Goal: Task Accomplishment & Management: Use online tool/utility

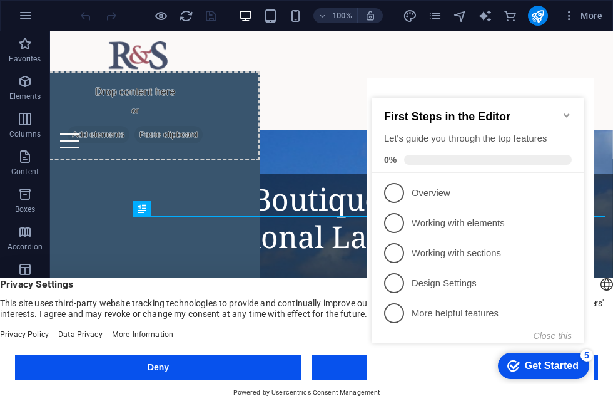
click at [570, 110] on icon "Minimize checklist" at bounding box center [567, 115] width 10 height 10
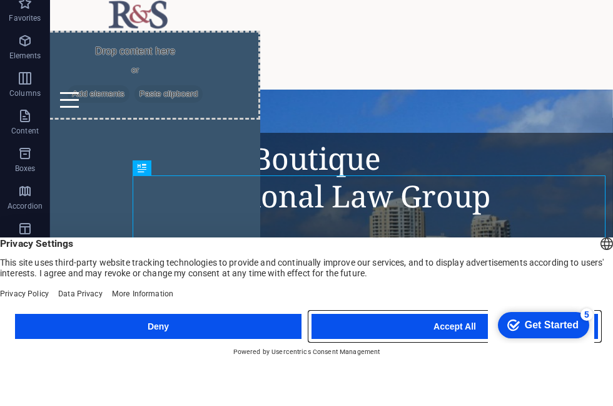
click at [413, 354] on button "Accept All" at bounding box center [455, 366] width 287 height 25
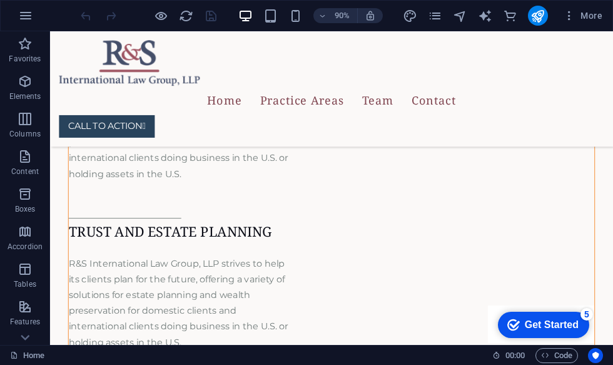
scroll to position [2032, 0]
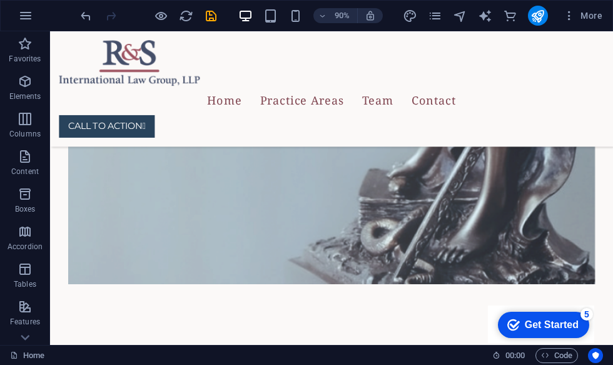
scroll to position [1395, 0]
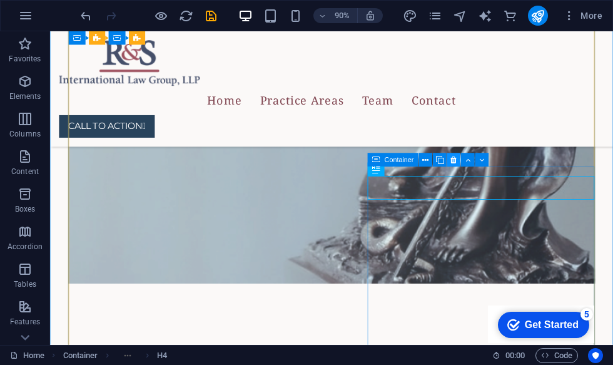
click at [451, 163] on icon at bounding box center [454, 160] width 6 height 12
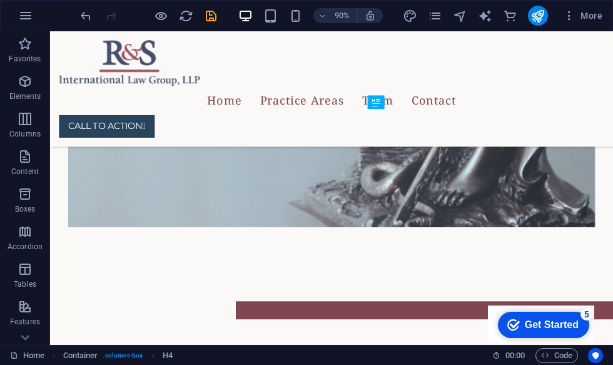
scroll to position [1459, 0]
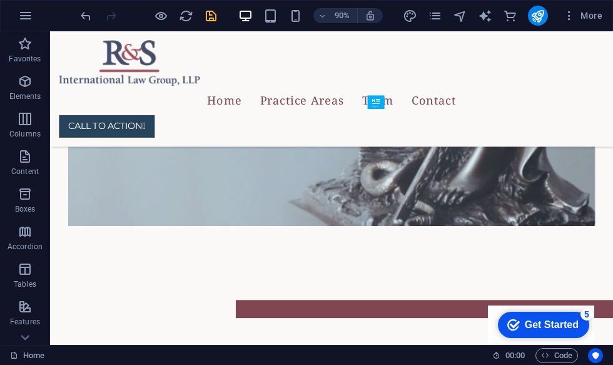
click at [215, 12] on icon "save" at bounding box center [211, 16] width 14 height 14
click at [437, 16] on icon "pages" at bounding box center [435, 16] width 14 height 14
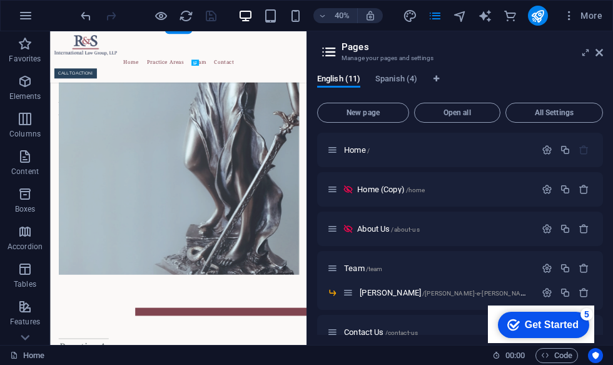
click at [436, 344] on div "English (11) Spanish (4) New page Open all All Settings Home / Home (Copy) /hom…" at bounding box center [460, 204] width 306 height 281
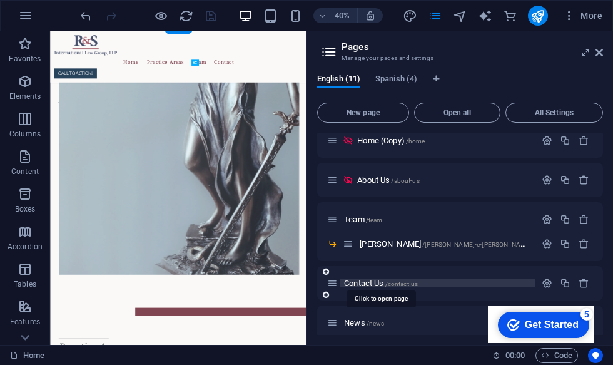
scroll to position [73, 0]
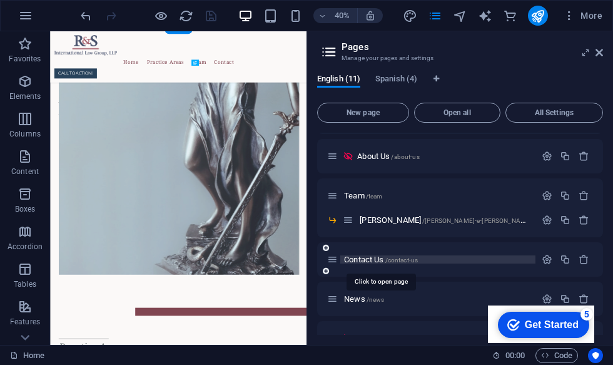
click at [359, 260] on span "Contact Us /contact-us" at bounding box center [381, 259] width 74 height 9
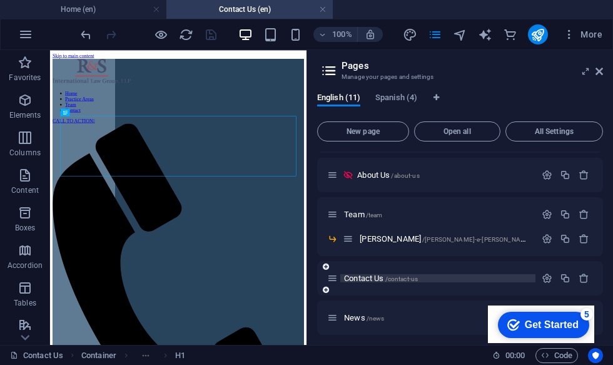
scroll to position [0, 0]
click at [601, 73] on icon at bounding box center [600, 71] width 8 height 10
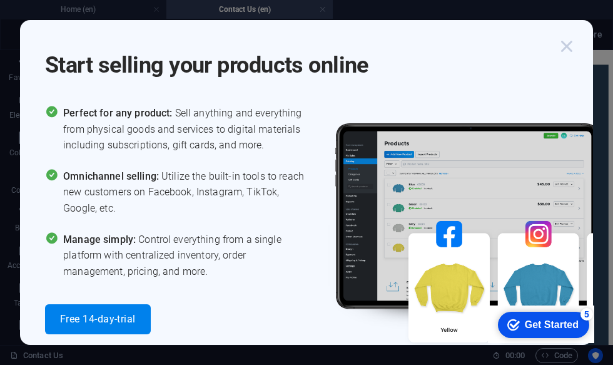
click at [563, 48] on icon "button" at bounding box center [567, 46] width 23 height 23
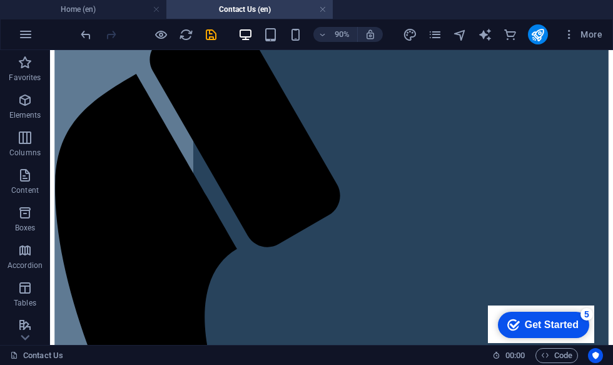
scroll to position [206, 0]
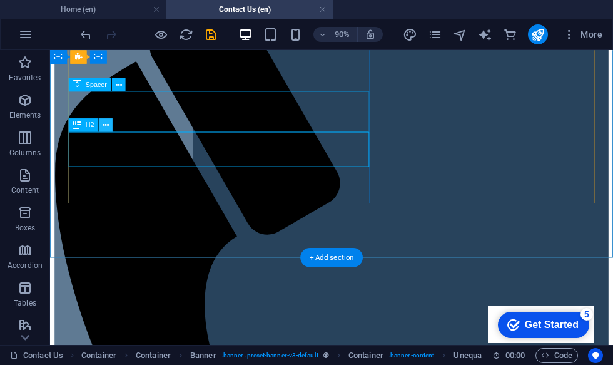
click at [101, 126] on button at bounding box center [107, 125] width 14 height 14
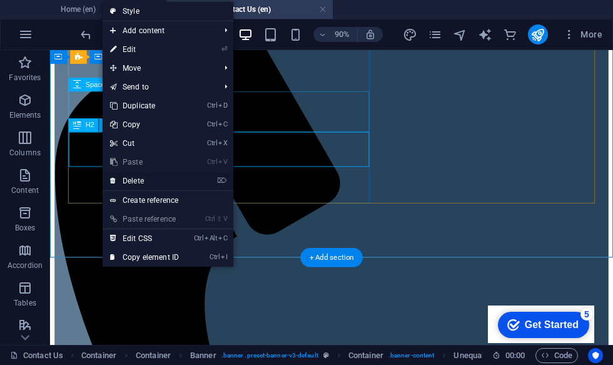
click at [133, 185] on link "⌦ Delete" at bounding box center [145, 181] width 84 height 19
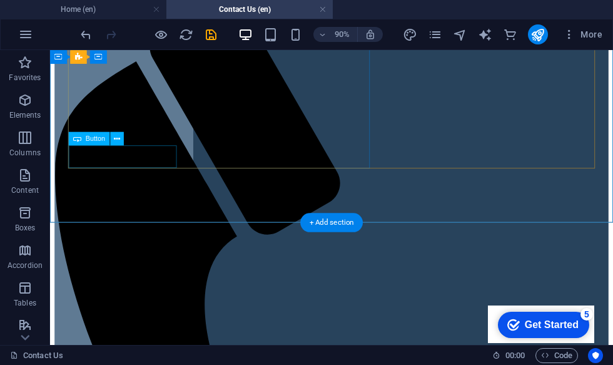
click at [117, 140] on icon at bounding box center [117, 139] width 6 height 12
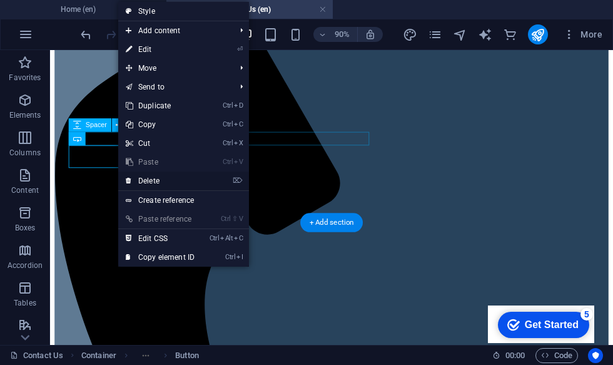
click at [146, 181] on link "⌦ Delete" at bounding box center [160, 181] width 84 height 19
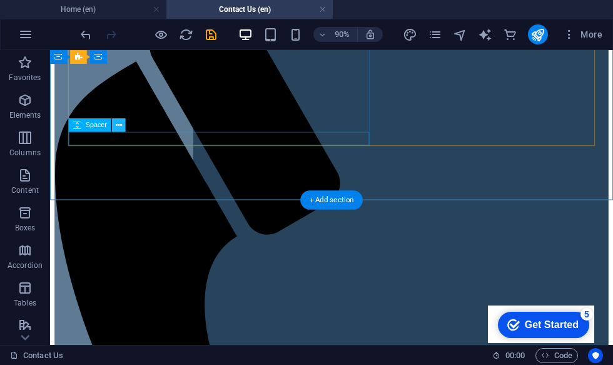
click at [118, 128] on icon at bounding box center [119, 125] width 6 height 12
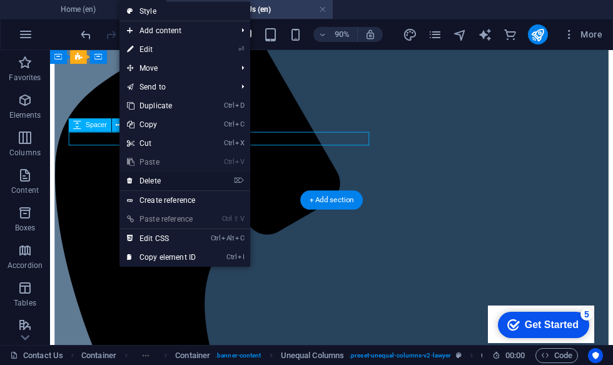
click at [153, 185] on link "⌦ Delete" at bounding box center [162, 181] width 84 height 19
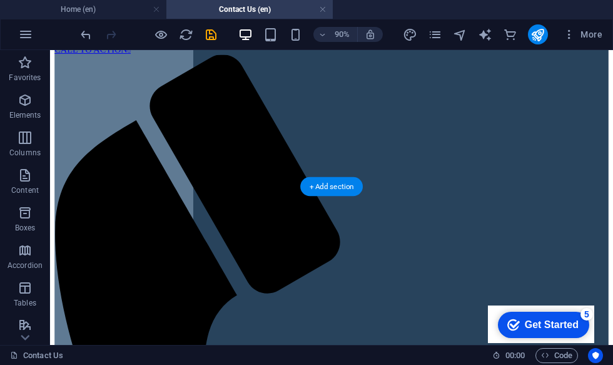
scroll to position [55, 0]
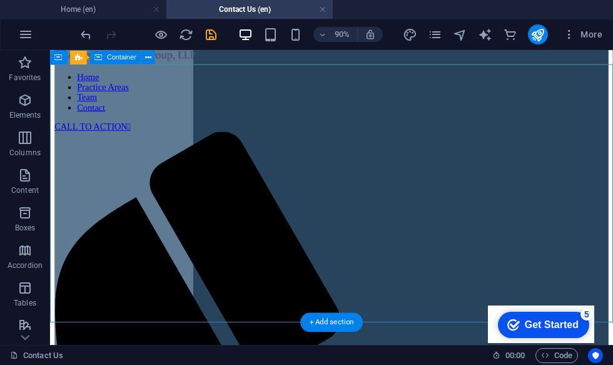
click at [217, 32] on icon "save" at bounding box center [211, 35] width 14 height 14
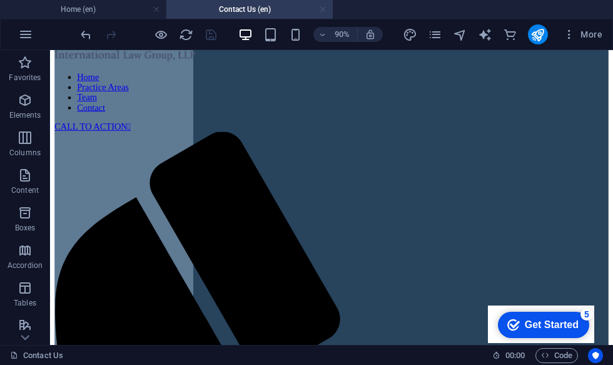
click at [324, 8] on link at bounding box center [323, 10] width 8 height 12
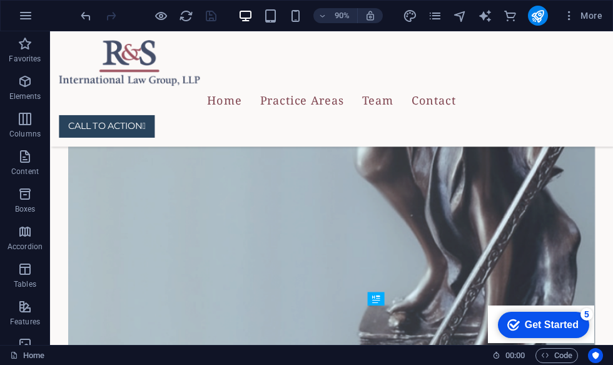
scroll to position [1240, 0]
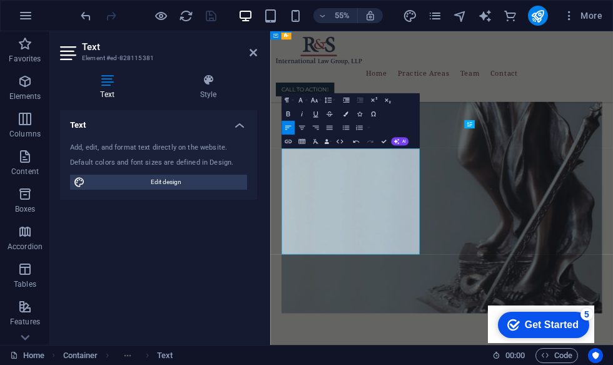
scroll to position [1378, 0]
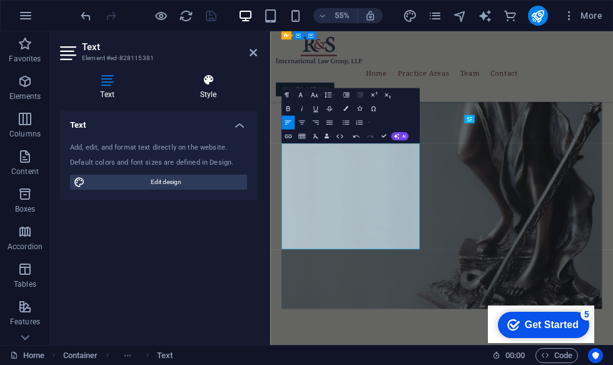
click at [202, 91] on h4 "Style" at bounding box center [209, 87] width 98 height 26
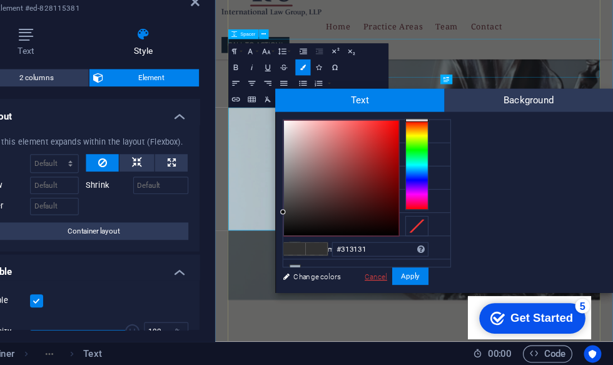
click at [398, 284] on link "Cancel" at bounding box center [409, 288] width 22 height 9
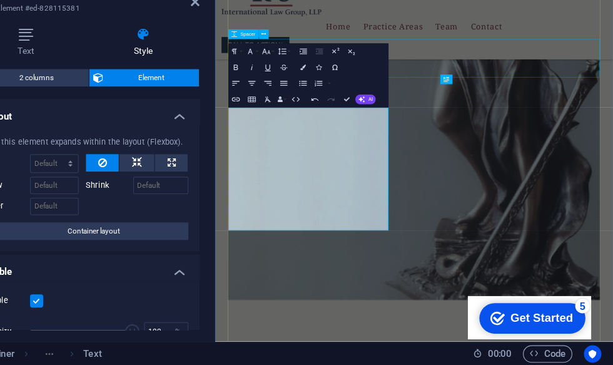
click at [354, 135] on icon "button" at bounding box center [357, 136] width 6 height 3
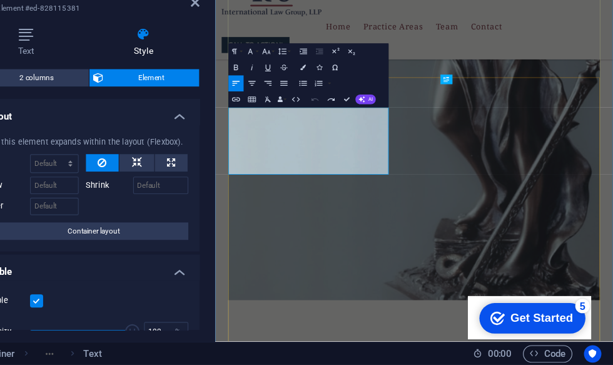
click at [312, 132] on icon "button" at bounding box center [316, 136] width 8 height 8
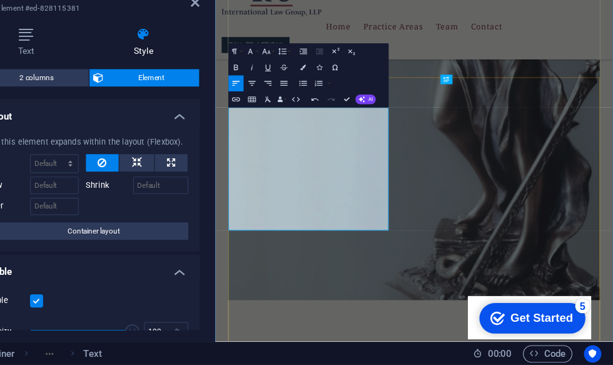
click at [309, 130] on button "Clear Formatting" at bounding box center [315, 137] width 13 height 14
click at [312, 132] on icon "button" at bounding box center [316, 136] width 8 height 8
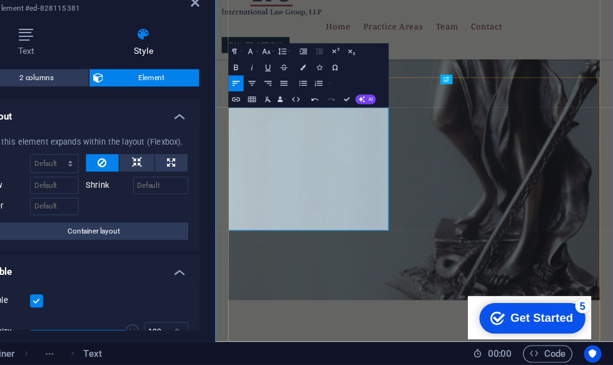
click at [284, 105] on icon "button" at bounding box center [288, 109] width 8 height 8
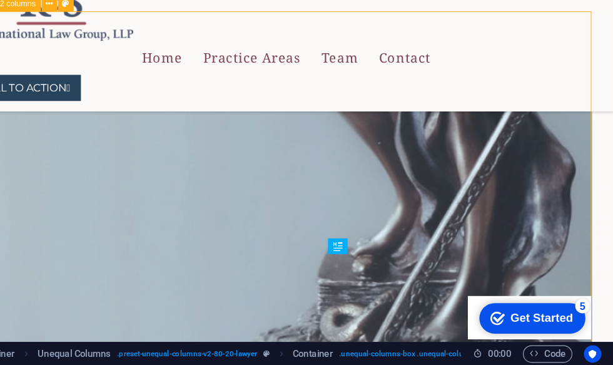
scroll to position [1280, 0]
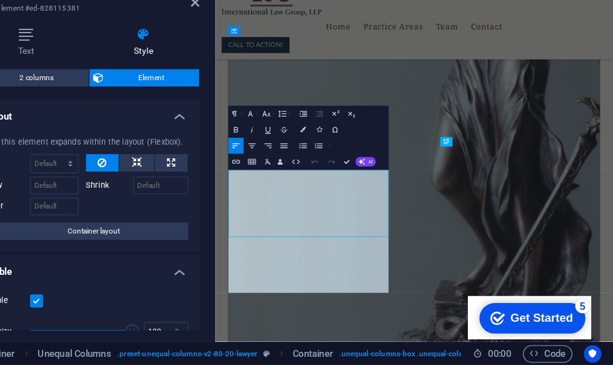
scroll to position [5200, 1]
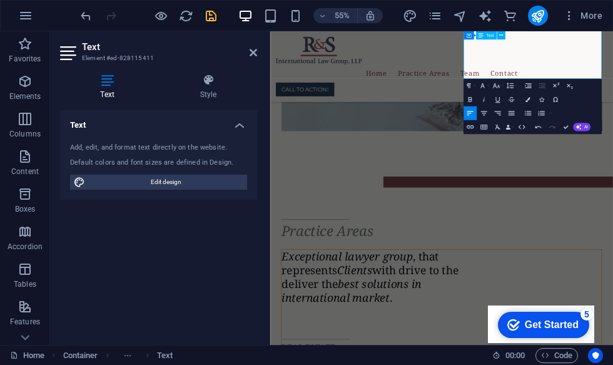
scroll to position [1730, 0]
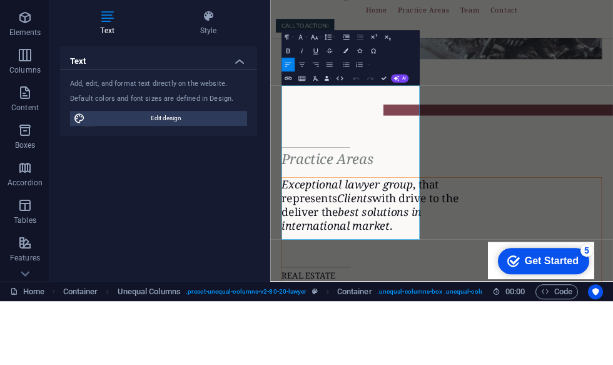
scroll to position [1719, 0]
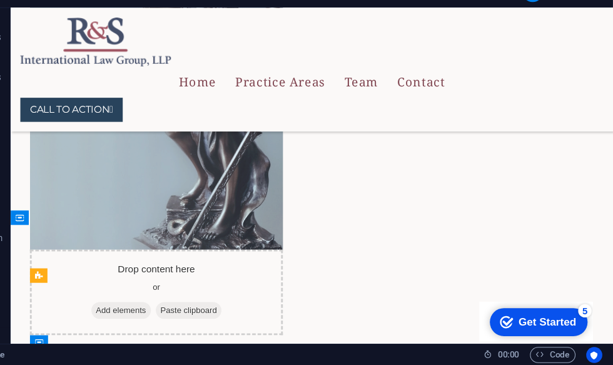
scroll to position [794, 0]
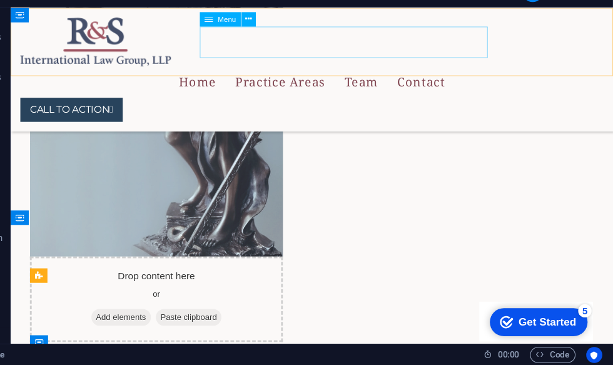
click at [237, 68] on nav "Home Practice Areas Team Contact" at bounding box center [324, 84] width 606 height 33
select select
select select "3"
select select
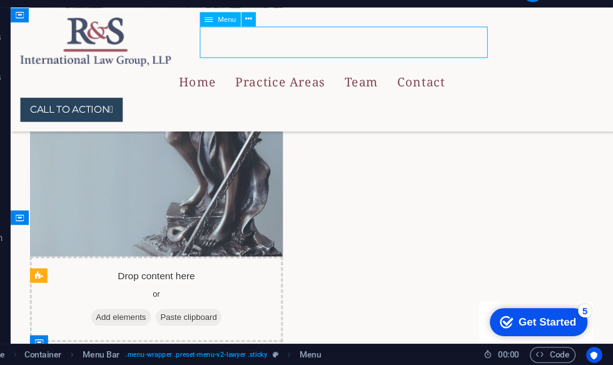
select select "5"
select select
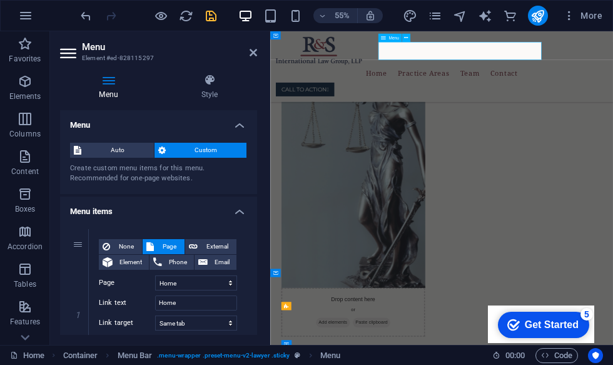
click at [215, 19] on icon "save" at bounding box center [211, 16] width 14 height 14
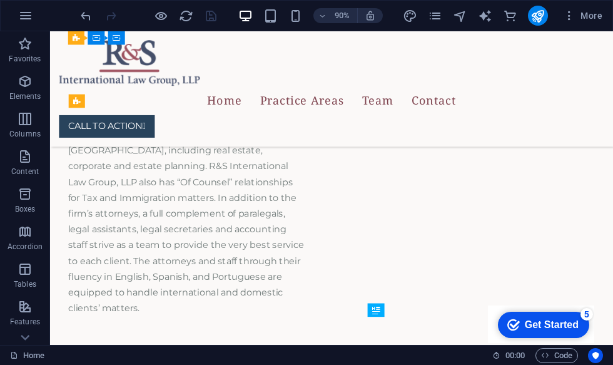
scroll to position [1231, 0]
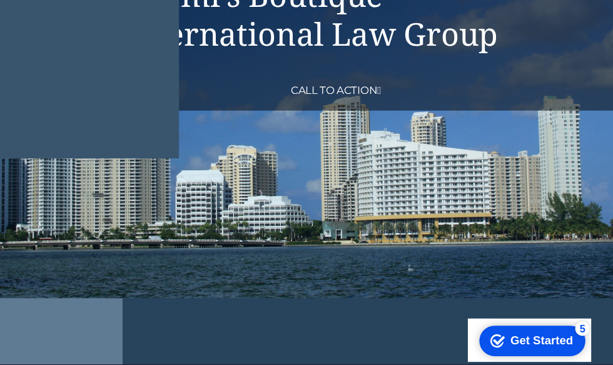
scroll to position [169, 0]
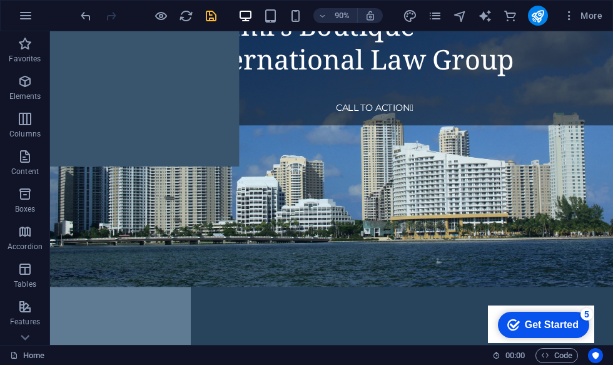
click at [207, 16] on icon "save" at bounding box center [211, 16] width 14 height 14
